Goal: Task Accomplishment & Management: Use online tool/utility

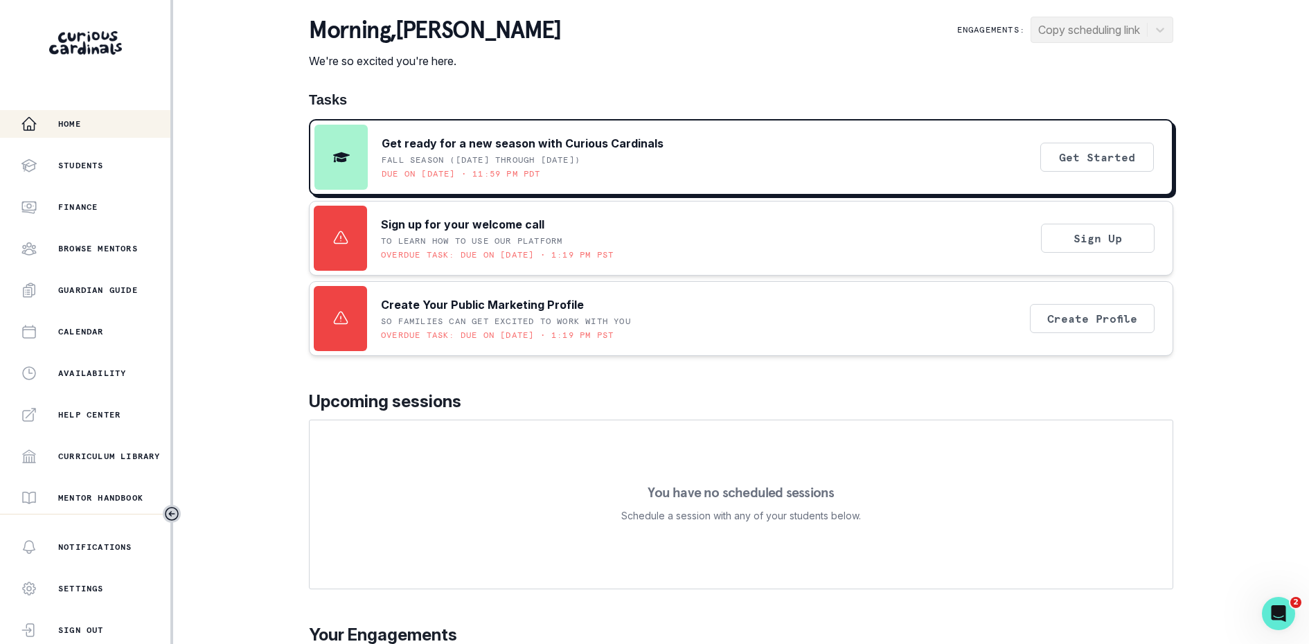
scroll to position [205, 0]
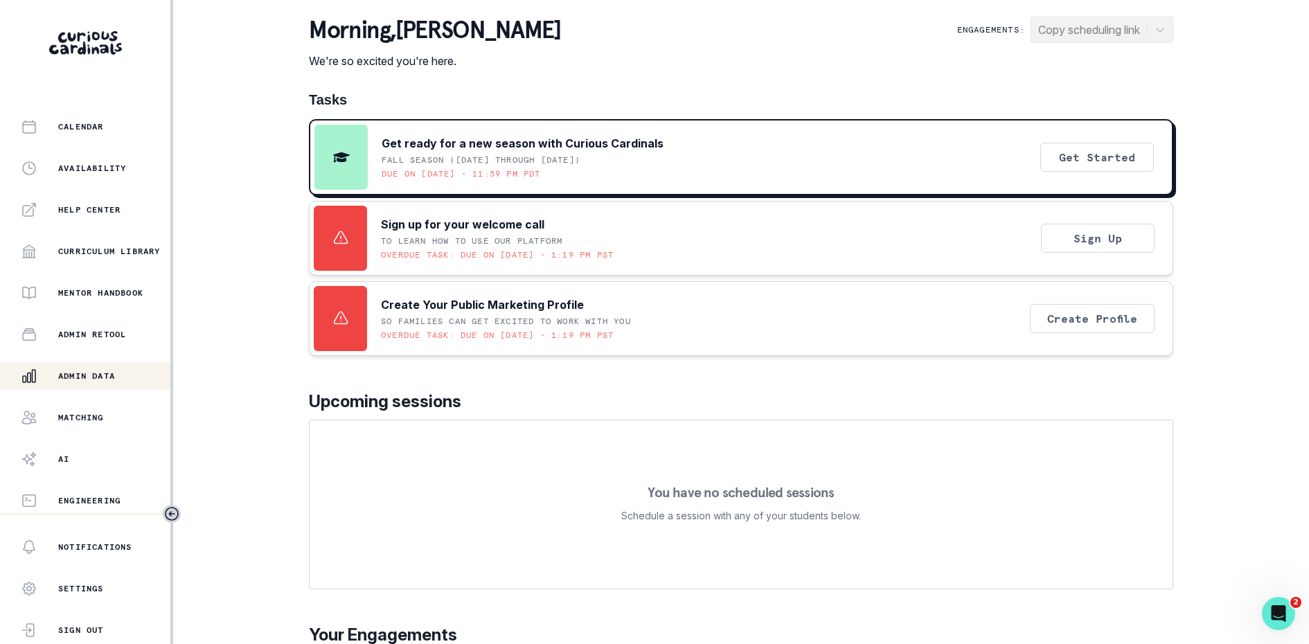
click at [83, 365] on button "Admin Data" at bounding box center [85, 376] width 170 height 28
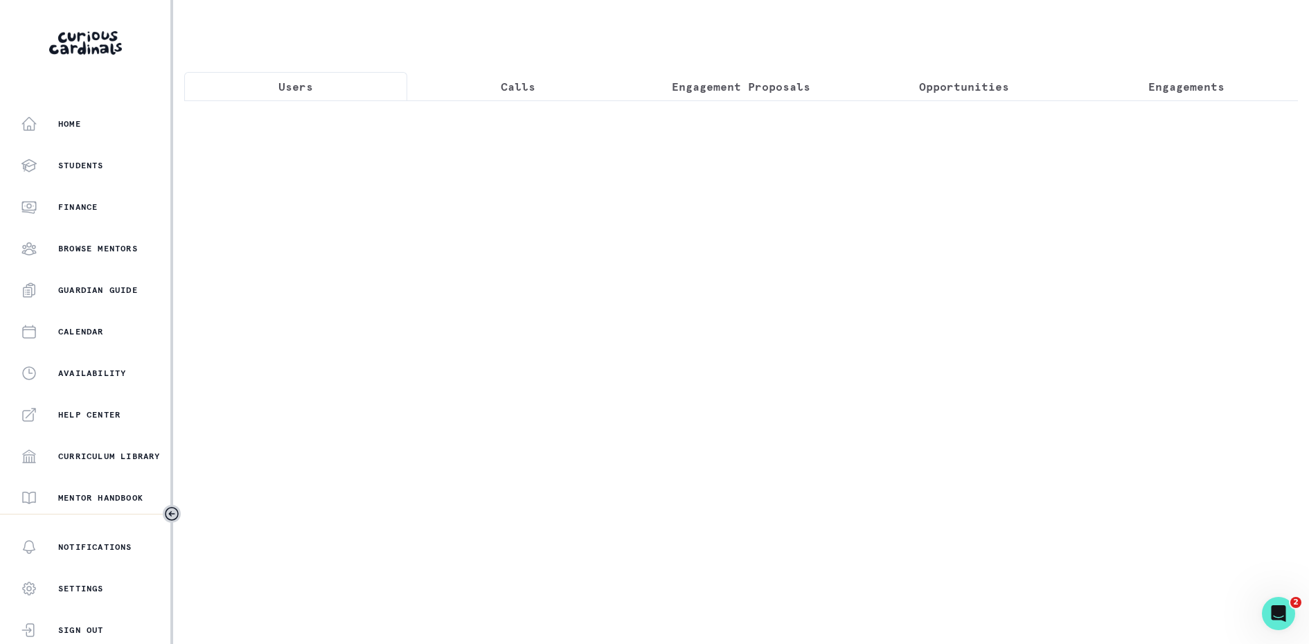
click at [331, 123] on div at bounding box center [740, 194] width 1113 height 188
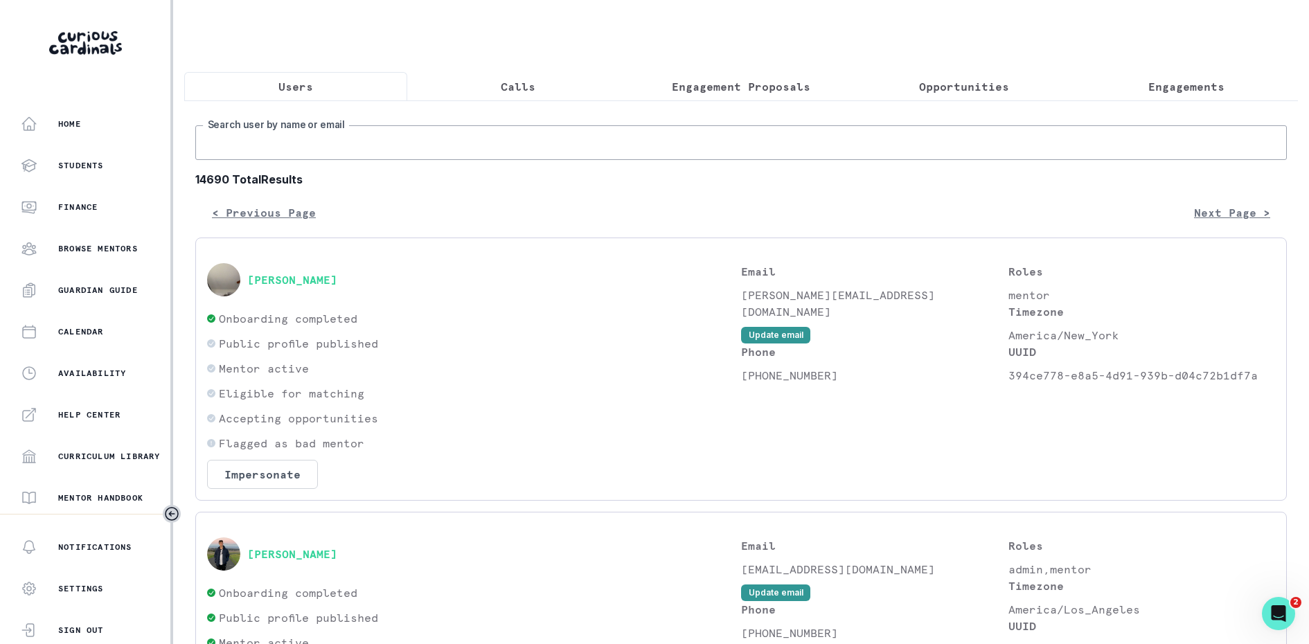
click at [334, 131] on input "Search user by name or email" at bounding box center [740, 142] width 1091 height 35
type input "[PERSON_NAME]"
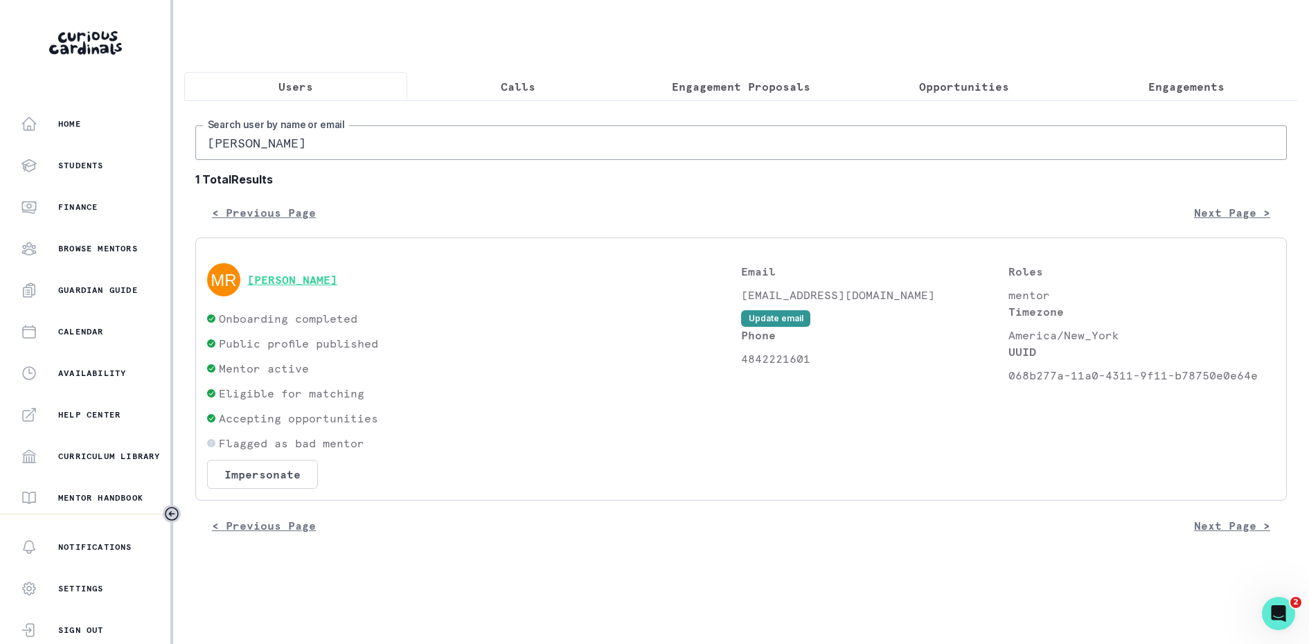
click at [276, 284] on button "[PERSON_NAME]" at bounding box center [292, 280] width 90 height 14
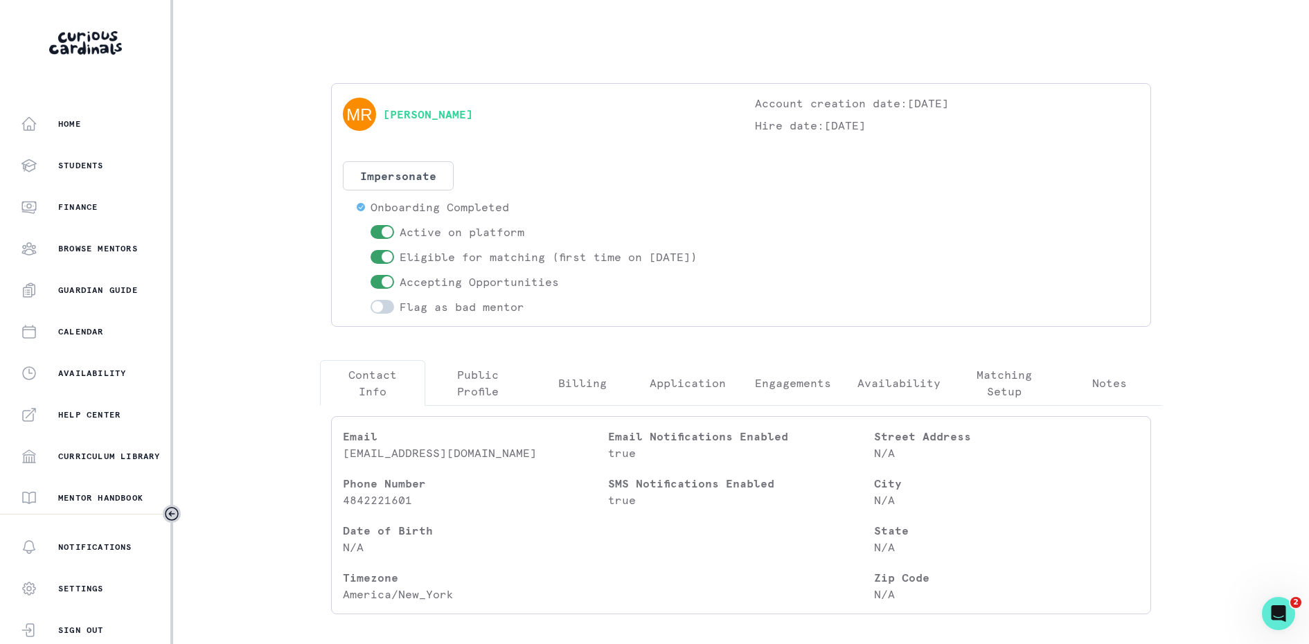
click at [775, 367] on button "Engagements" at bounding box center [792, 383] width 105 height 46
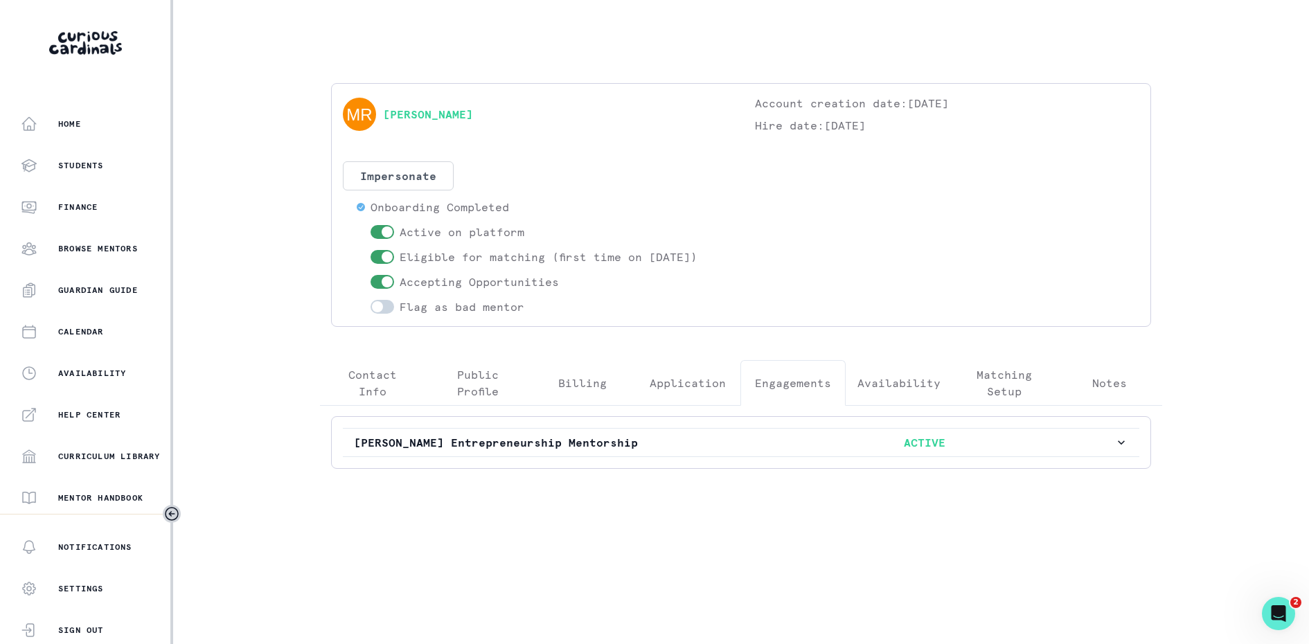
click at [557, 424] on div "[PERSON_NAME] Entrepreneurship Mentorship ACTIVE" at bounding box center [741, 442] width 820 height 53
click at [555, 429] on button "[PERSON_NAME] Entrepreneurship Mentorship ACTIVE" at bounding box center [741, 443] width 796 height 28
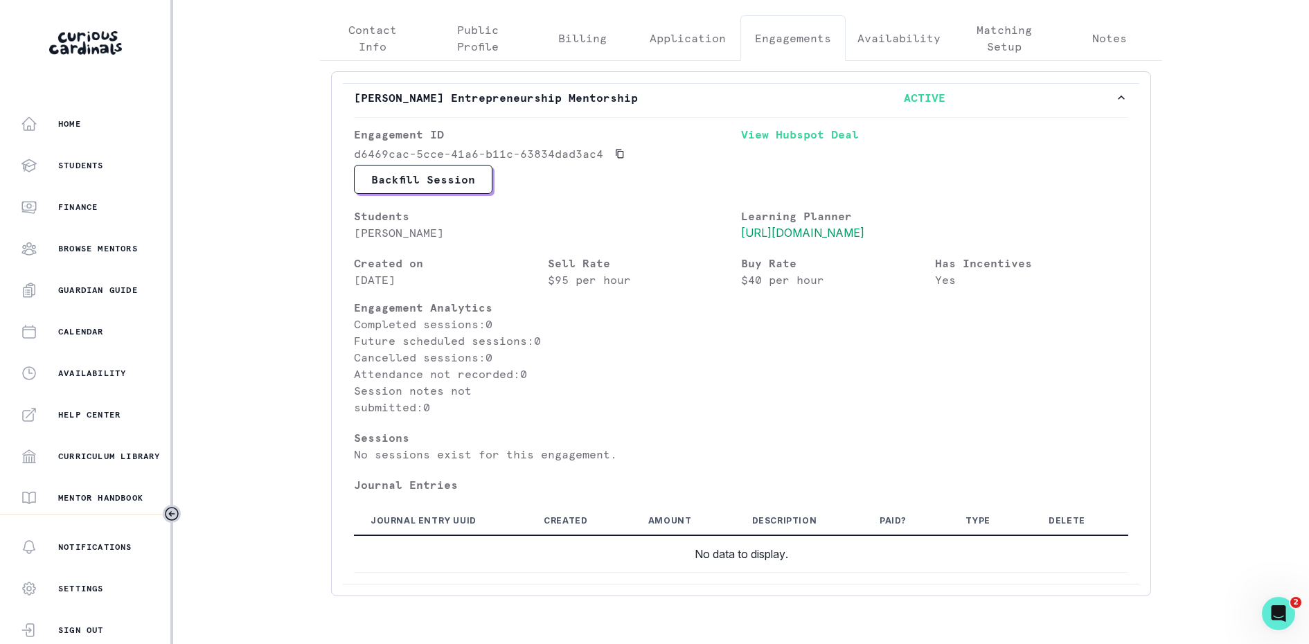
scroll to position [323, 0]
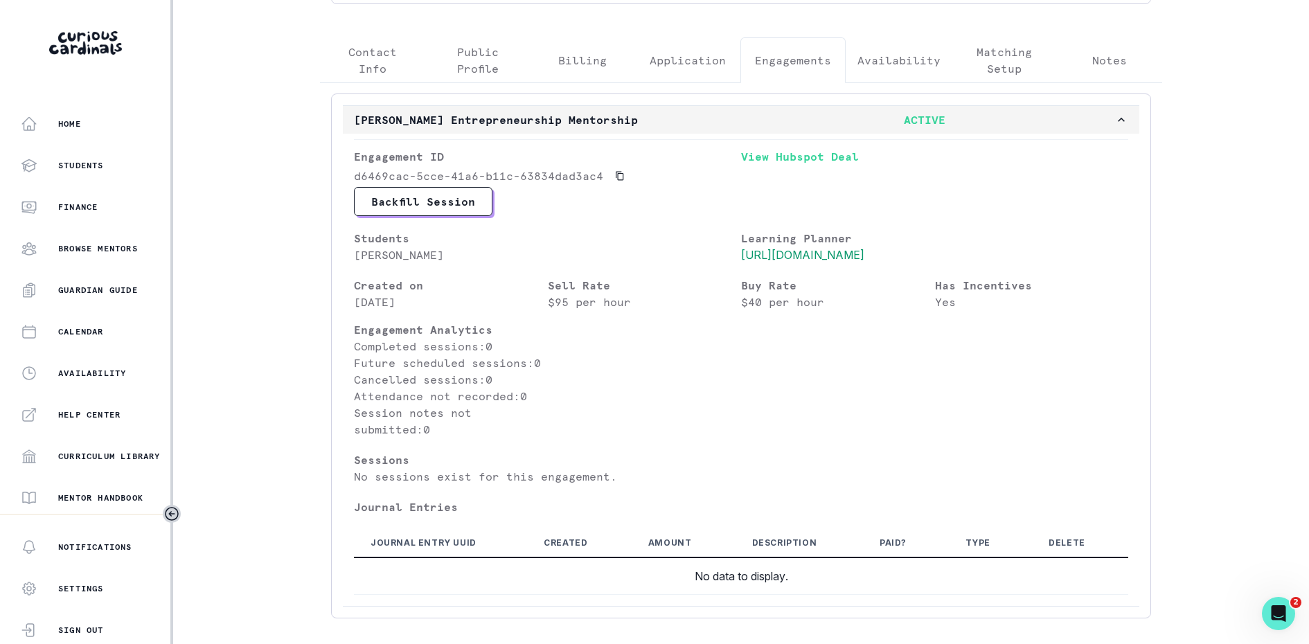
click at [848, 119] on p "ACTIVE" at bounding box center [924, 119] width 380 height 17
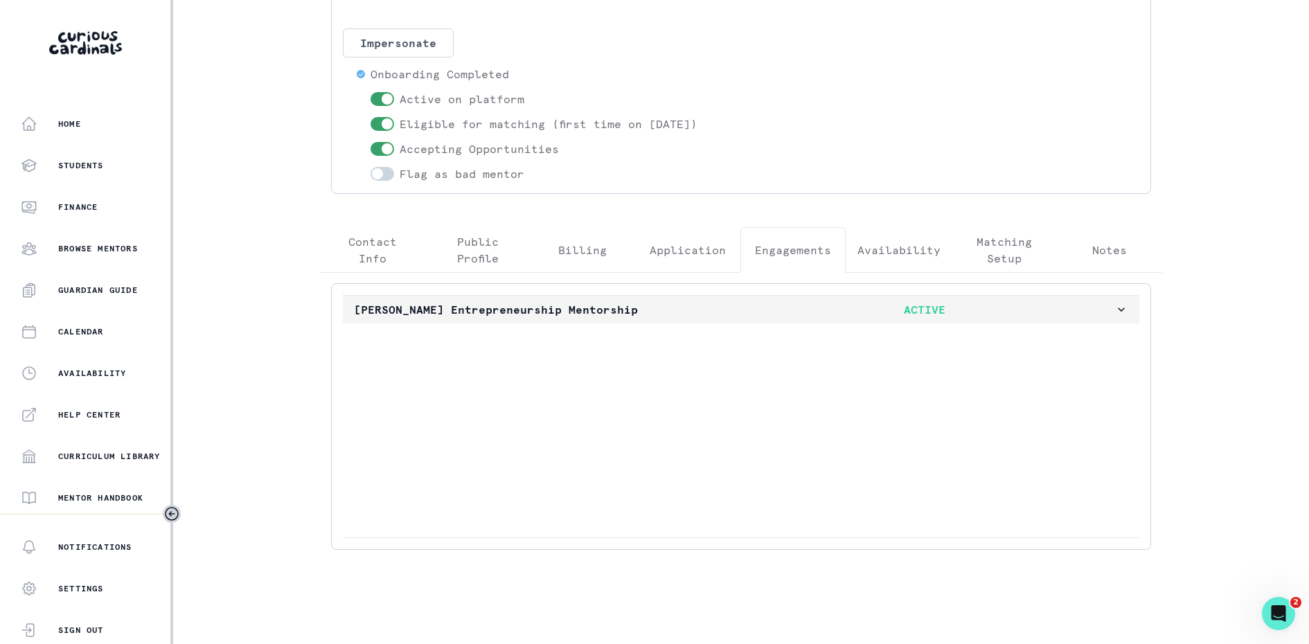
scroll to position [0, 0]
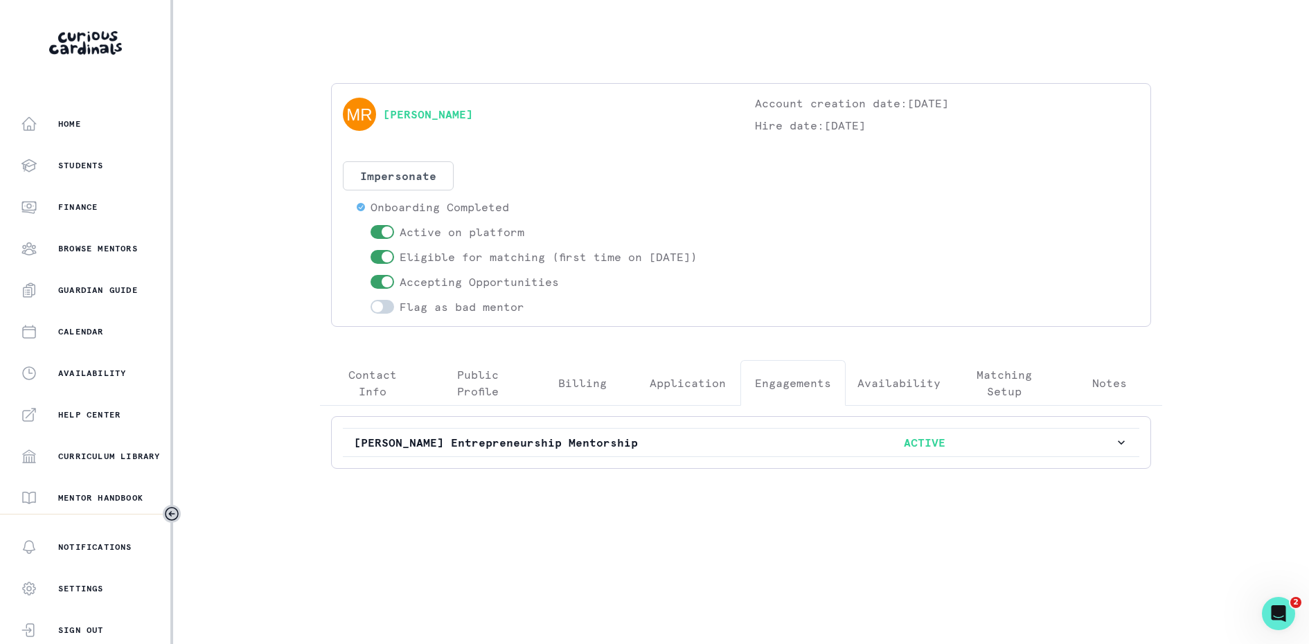
click at [1185, 249] on div "Home Students Finance Browse Mentors Guardian Guide Calendar Availability Help …" at bounding box center [654, 322] width 1309 height 644
click at [93, 385] on button "Admin Data" at bounding box center [86, 376] width 173 height 28
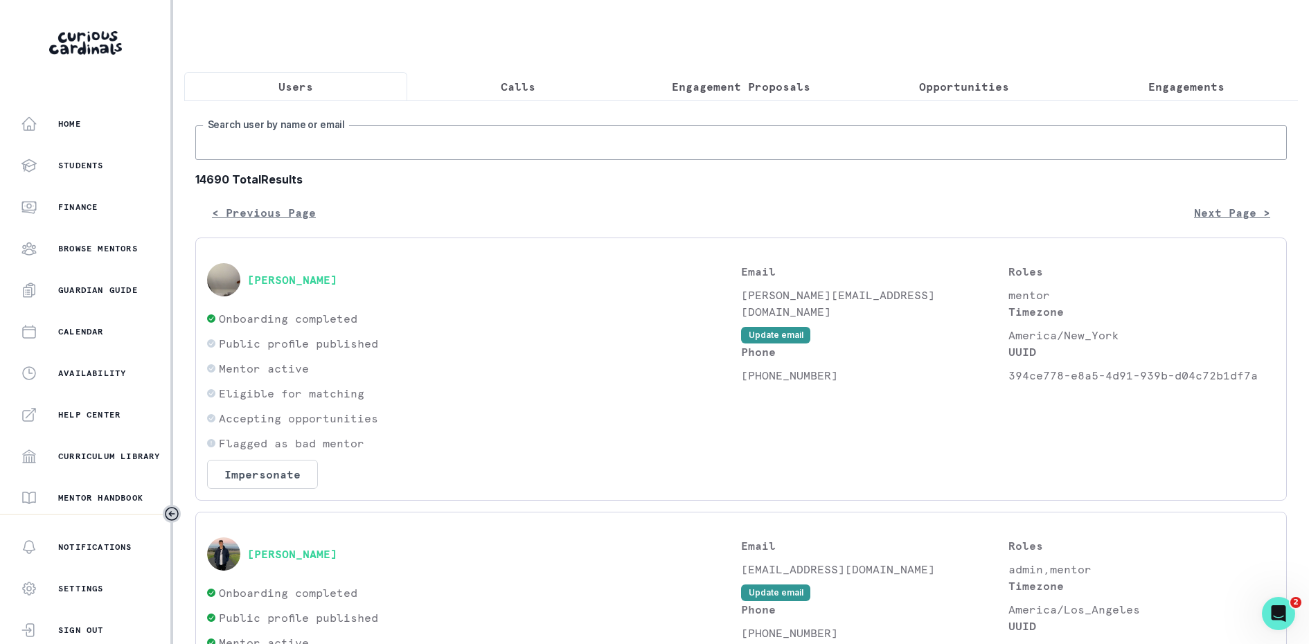
click at [331, 128] on input "Search user by name or email" at bounding box center [740, 142] width 1091 height 35
type input "[PERSON_NAME] g"
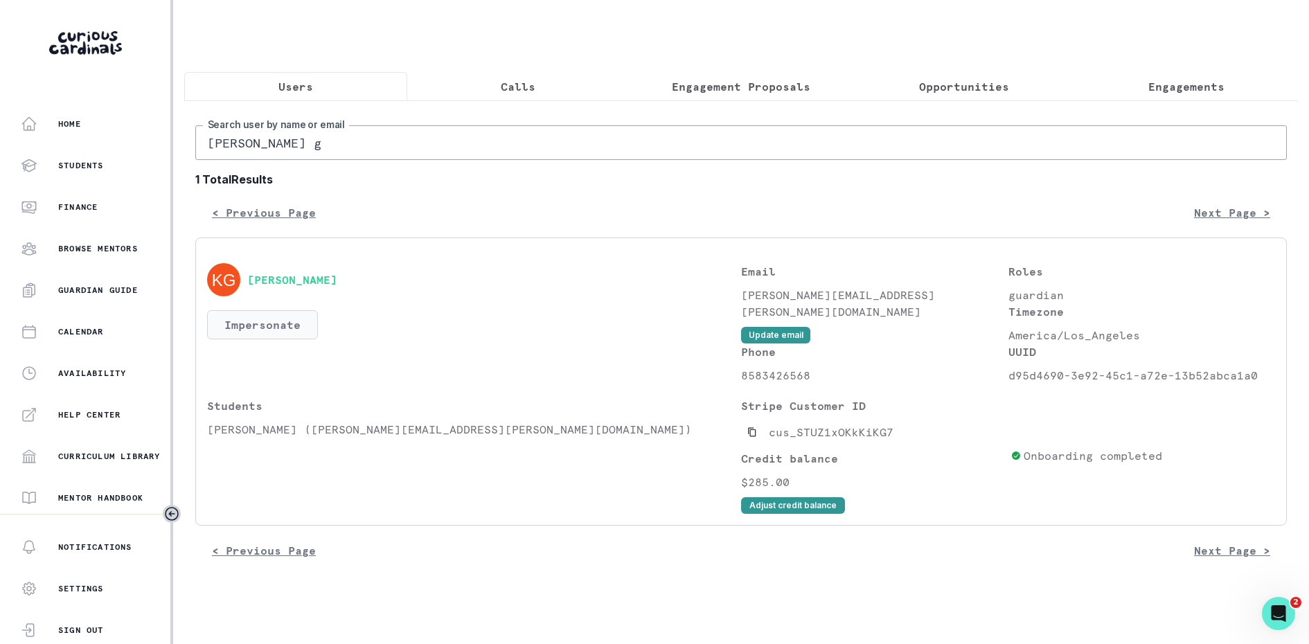
click at [259, 322] on button "Impersonate" at bounding box center [262, 324] width 111 height 29
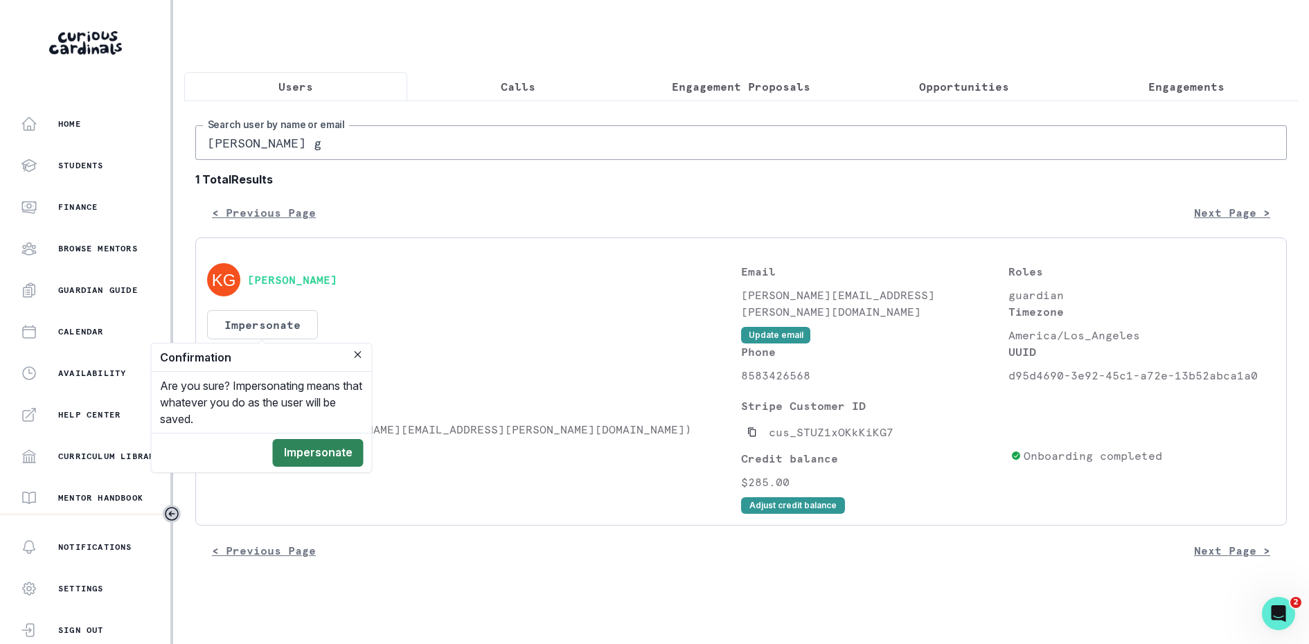
click at [304, 440] on button "Impersonate" at bounding box center [318, 453] width 91 height 28
